Goal: Task Accomplishment & Management: Manage account settings

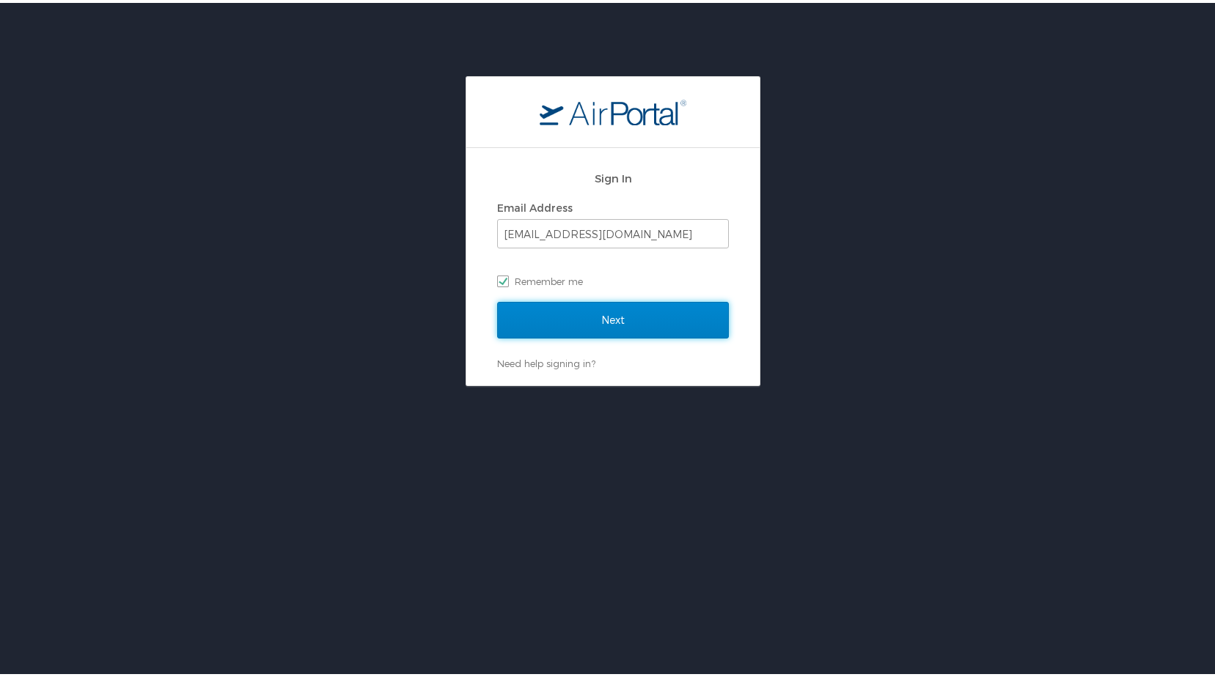
drag, startPoint x: 660, startPoint y: 322, endPoint x: 970, endPoint y: 336, distance: 310.4
click at [660, 322] on input "Next" at bounding box center [613, 317] width 232 height 37
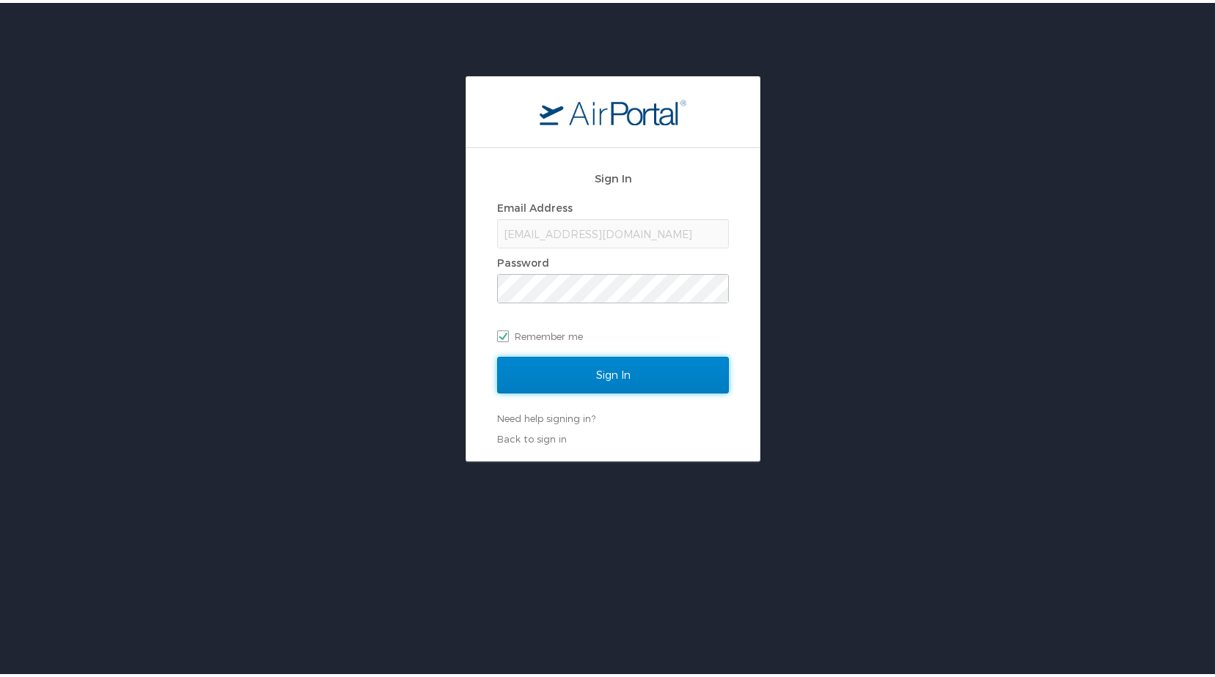
click at [597, 370] on input "Sign In" at bounding box center [613, 372] width 232 height 37
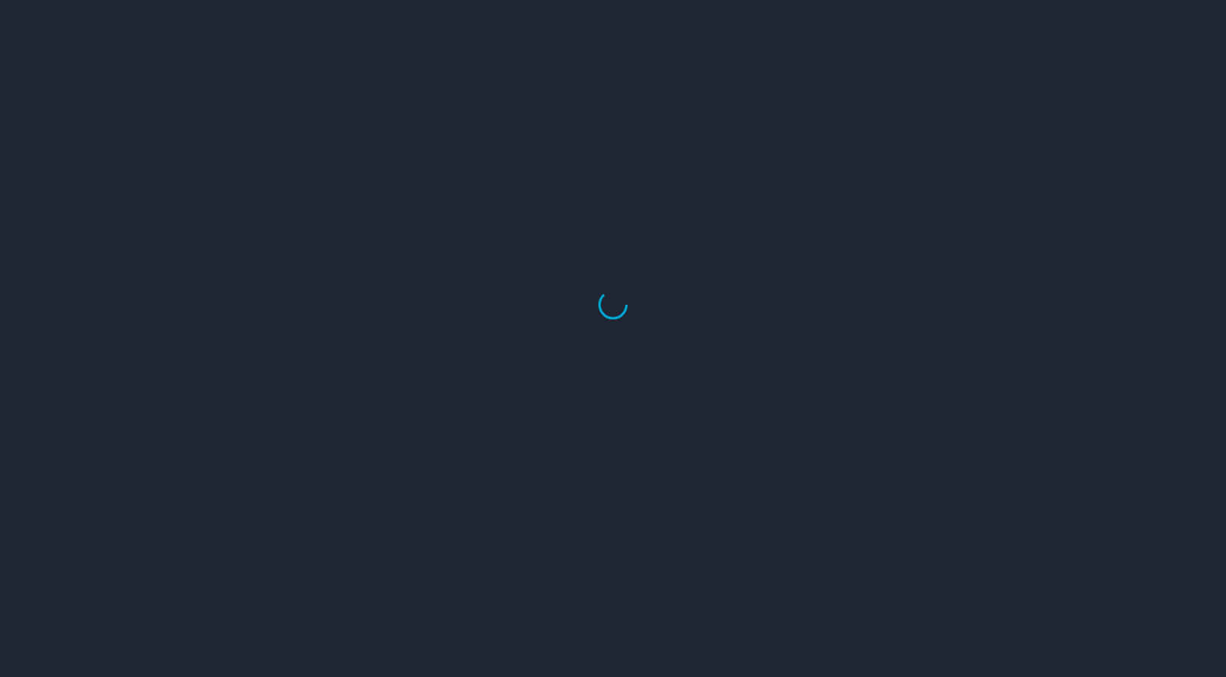
select select "US"
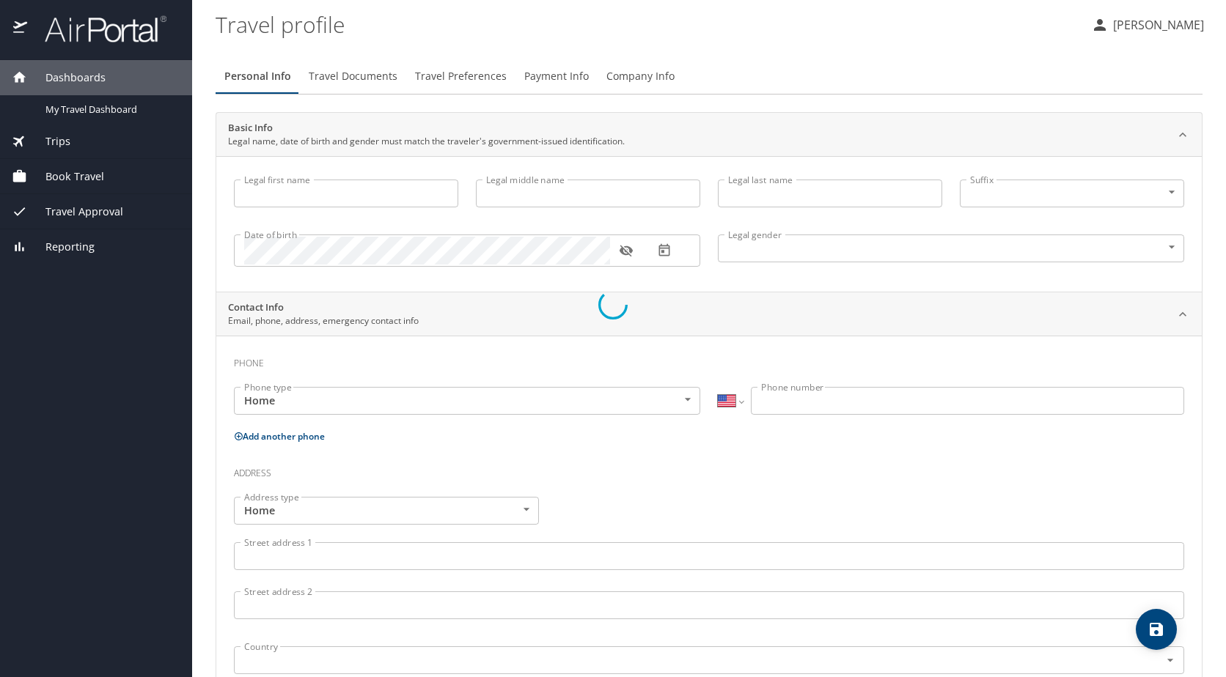
type input "Madison"
type input "C"
type input "Riley"
type input "Female"
select select "US"
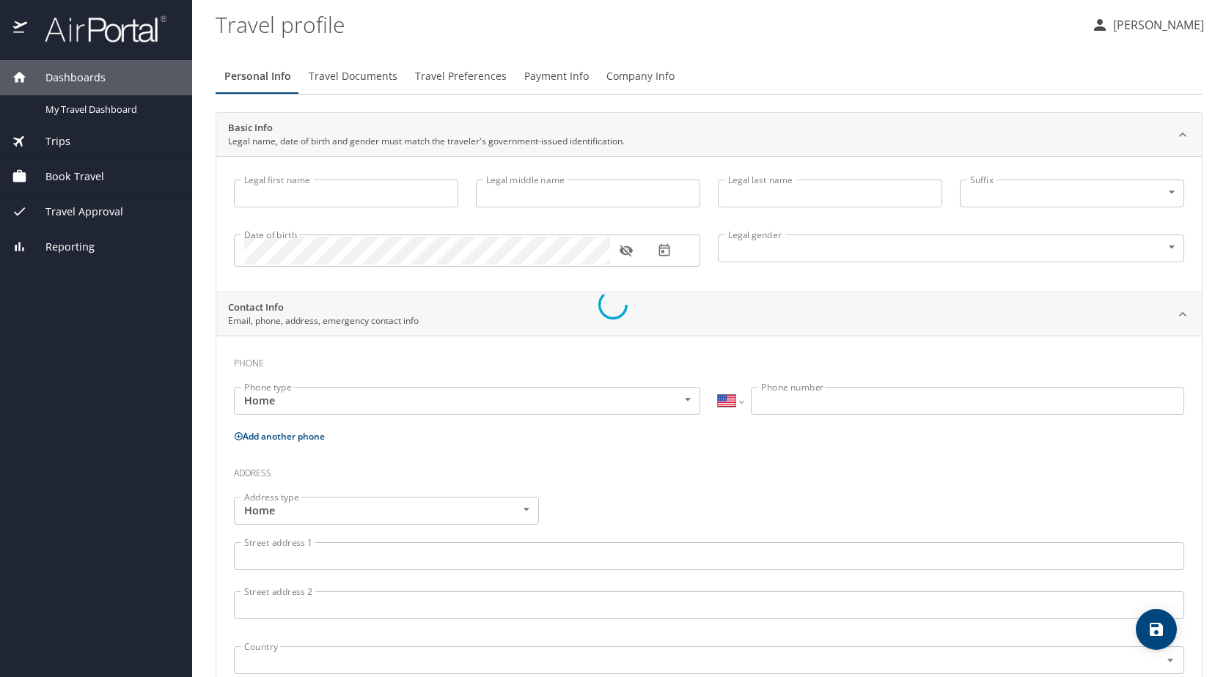
select select "US"
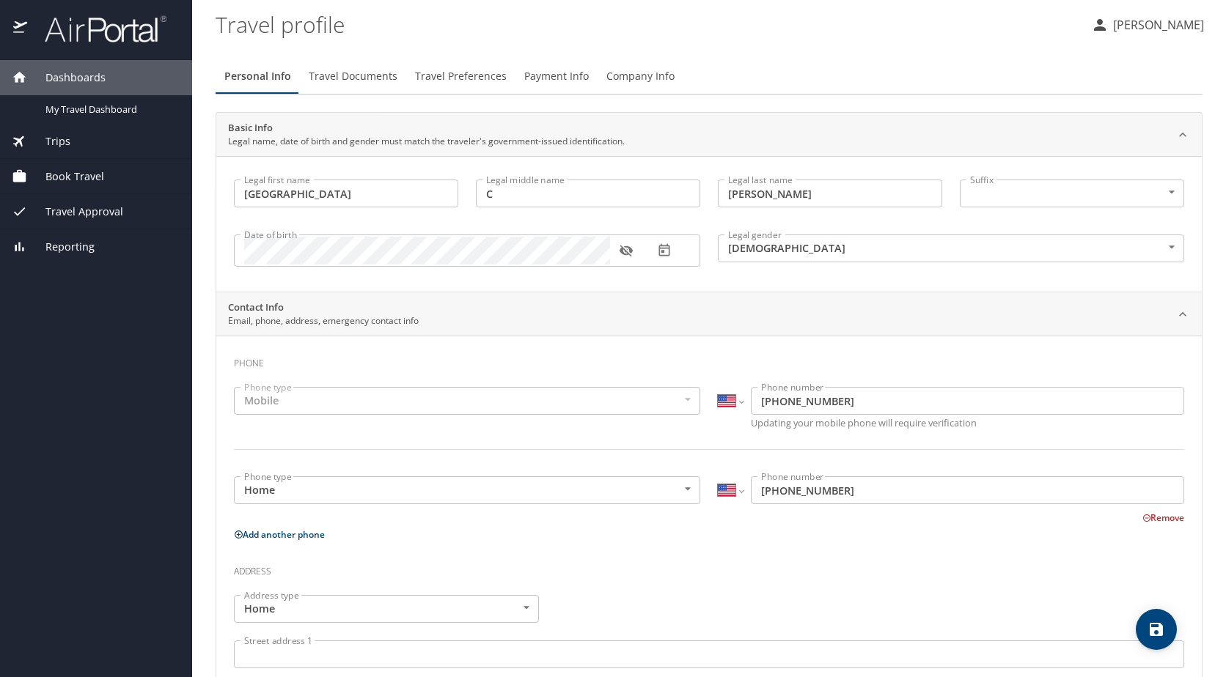
click at [121, 167] on div "Book Travel" at bounding box center [96, 176] width 192 height 35
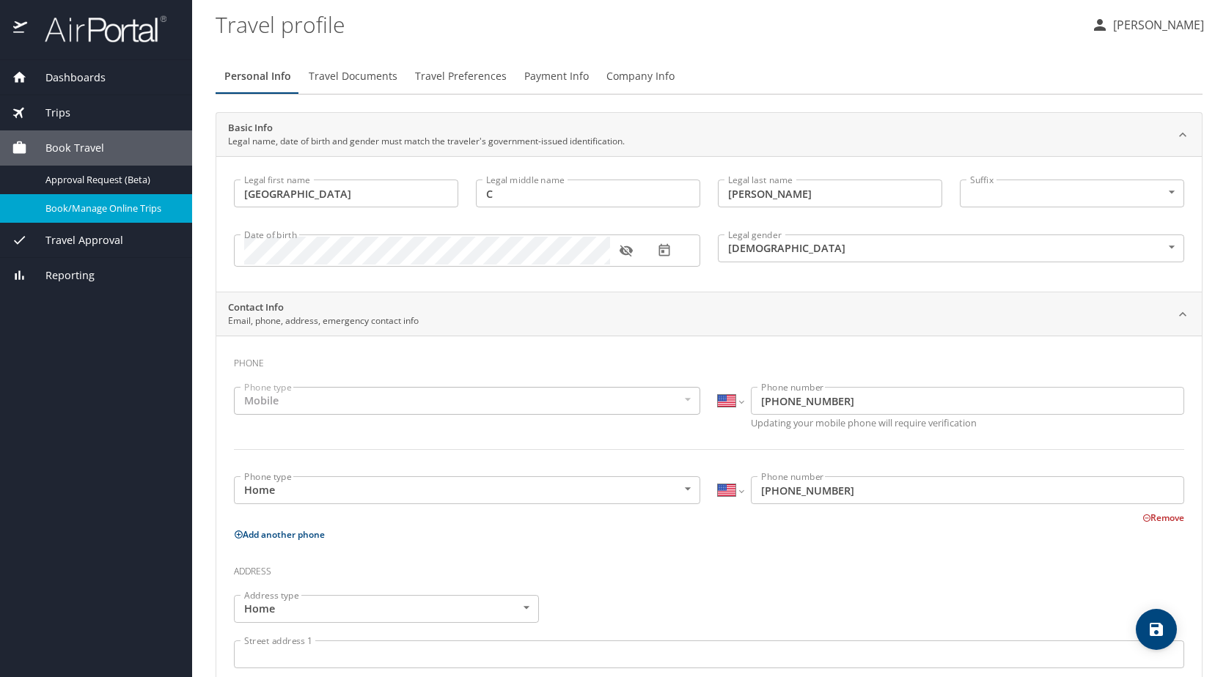
click at [57, 216] on div "Book/Manage Online Trips" at bounding box center [96, 208] width 169 height 17
